Goal: Task Accomplishment & Management: Complete application form

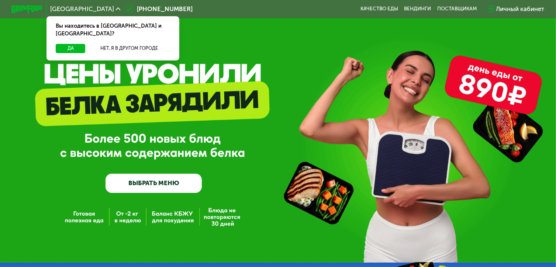
click at [176, 217] on div "GrowFood — доставка правильного питания ВЫБРАТЬ МЕНЮ" at bounding box center [278, 131] width 556 height 262
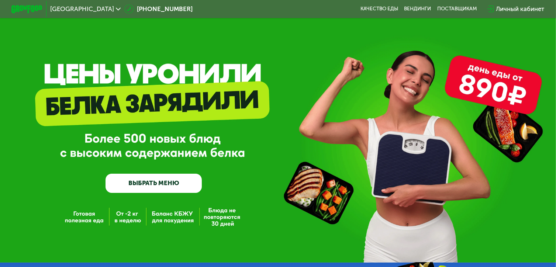
click at [177, 213] on div "GrowFood — доставка правильного питания ВЫБРАТЬ МЕНЮ" at bounding box center [278, 131] width 556 height 262
click at [182, 223] on div "GrowFood — доставка правильного питания ВЫБРАТЬ МЕНЮ" at bounding box center [278, 131] width 556 height 262
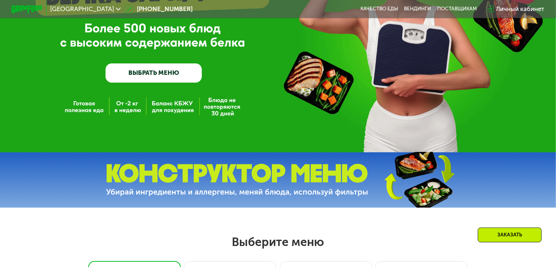
scroll to position [111, 0]
click at [508, 6] on div "Личный кабинет" at bounding box center [520, 8] width 48 height 9
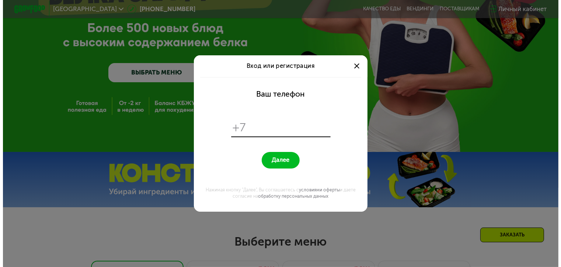
scroll to position [0, 0]
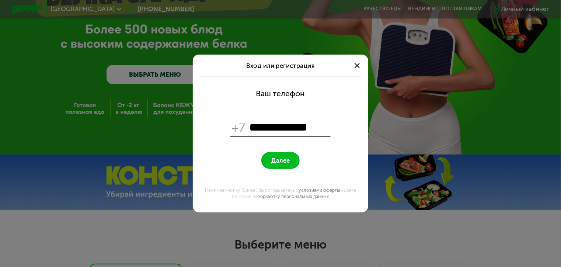
type input "**********"
click at [279, 158] on span "Далее" at bounding box center [280, 160] width 18 height 7
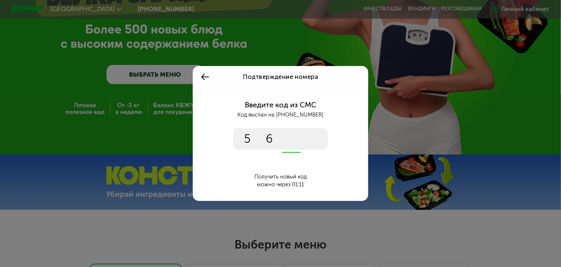
type input "****"
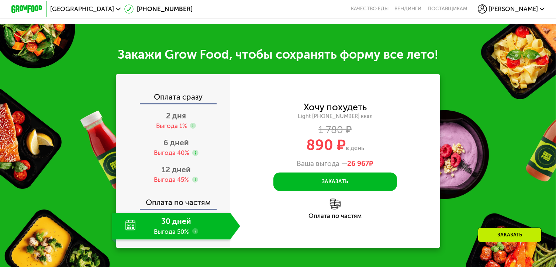
scroll to position [774, 0]
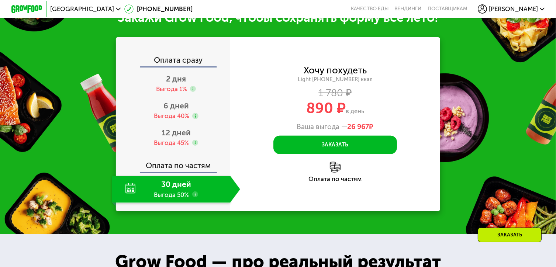
click at [170, 193] on div "30 дней Выгода 50%" at bounding box center [171, 189] width 118 height 27
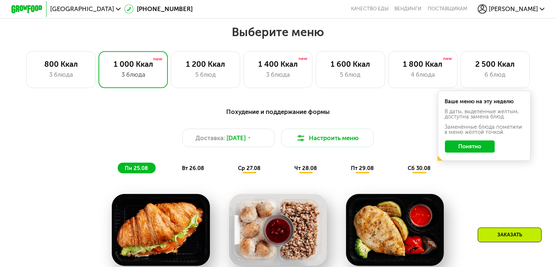
scroll to position [258, 0]
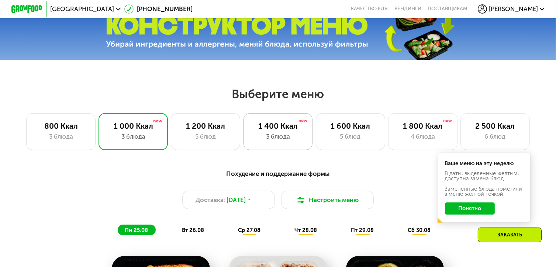
click at [278, 126] on div "1 400 Ккал" at bounding box center [277, 125] width 53 height 9
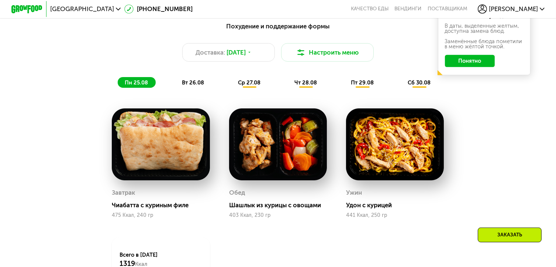
scroll to position [442, 0]
